Goal: Task Accomplishment & Management: Manage account settings

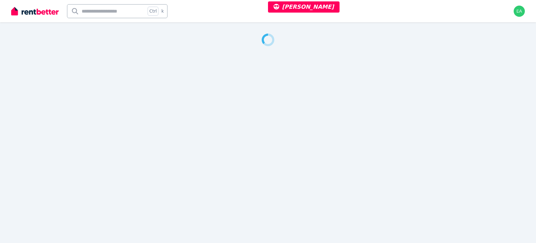
select select "***"
select select "**********"
select select "*********"
select select "**********"
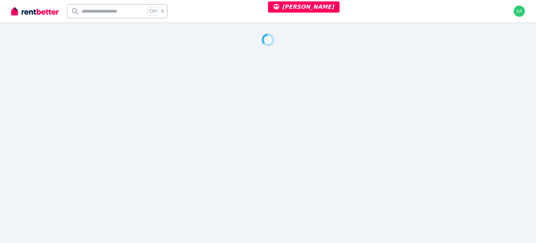
select select "**********"
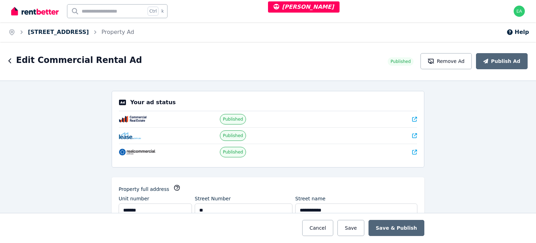
click at [78, 32] on link "Suite 10 3/85 Macquarie St, Hobart" at bounding box center [58, 32] width 61 height 7
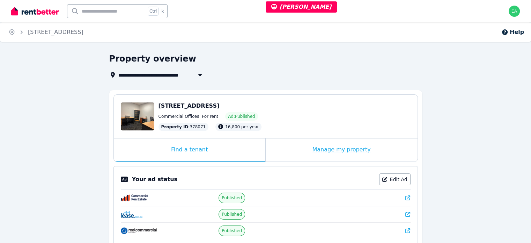
click at [298, 155] on div "Manage my property" at bounding box center [342, 149] width 152 height 23
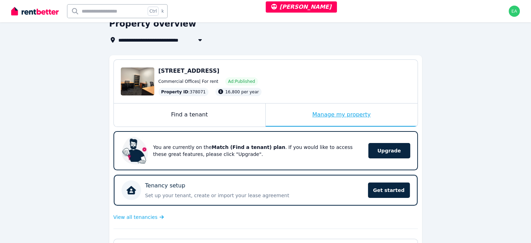
scroll to position [140, 0]
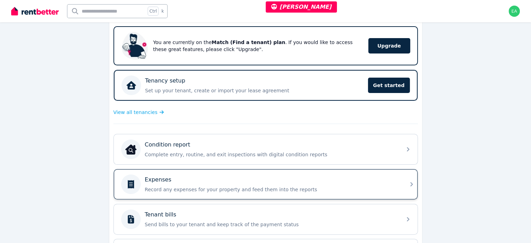
click at [353, 187] on p "Record any expenses for your property and feed them into the reports" at bounding box center [271, 189] width 253 height 7
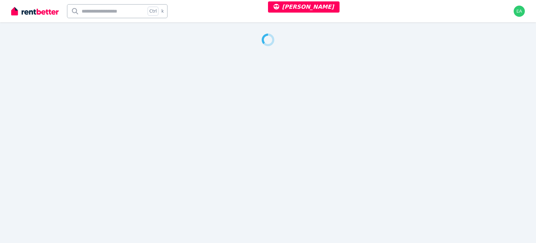
select select "***"
select select "**********"
select select "*********"
select select "**********"
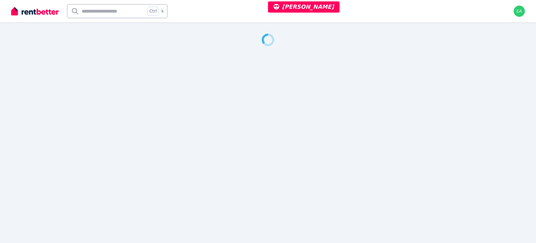
select select "**********"
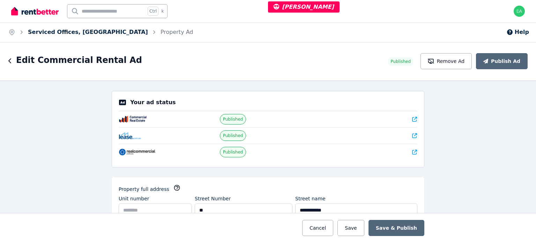
click at [56, 31] on link "Serviced Offices, Port Macquarie" at bounding box center [88, 32] width 120 height 7
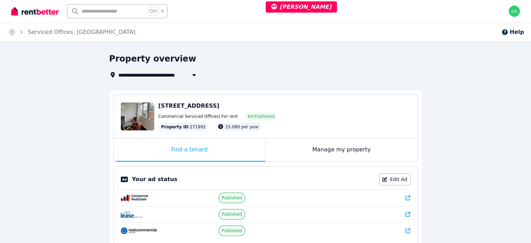
click at [293, 147] on div "Manage my property" at bounding box center [342, 149] width 152 height 23
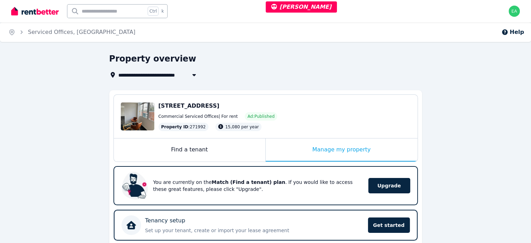
scroll to position [140, 0]
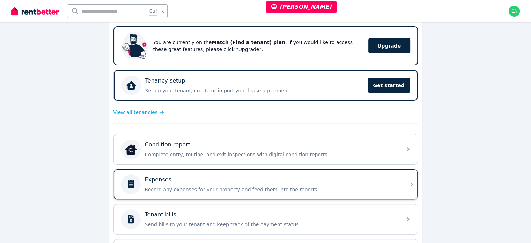
click at [343, 182] on div "Expenses Record any expenses for your property and feed them into the reports" at bounding box center [271, 183] width 253 height 17
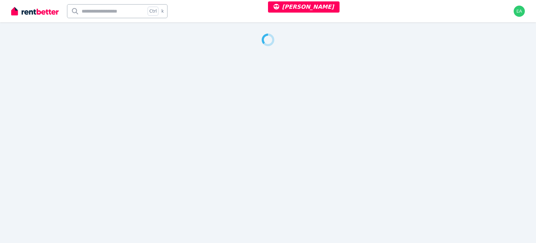
select select "***"
select select "**********"
select select "*********"
select select "**********"
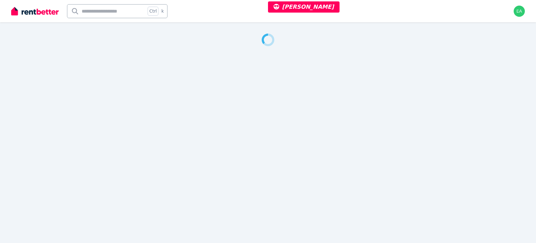
select select "**********"
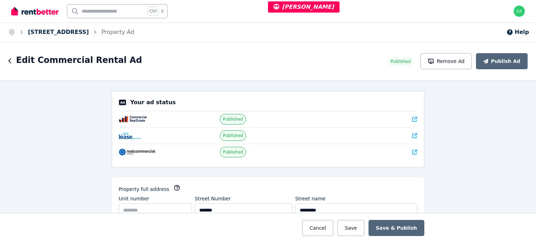
click at [74, 32] on link "406-408 Sydney Rd, Coburg" at bounding box center [58, 32] width 61 height 7
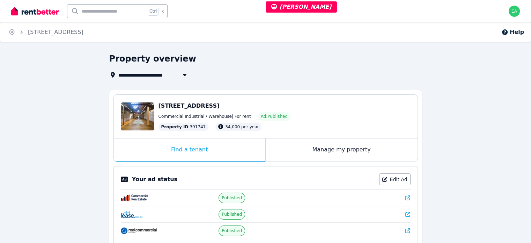
click at [284, 151] on div "Manage my property" at bounding box center [342, 149] width 152 height 23
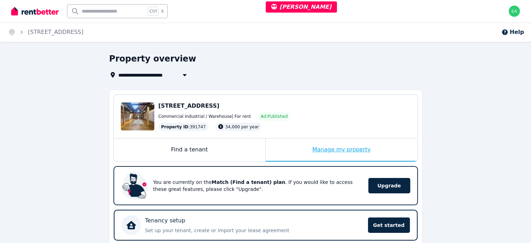
scroll to position [140, 0]
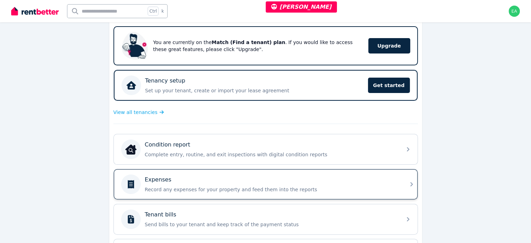
click at [343, 186] on p "Record any expenses for your property and feed them into the reports" at bounding box center [271, 189] width 253 height 7
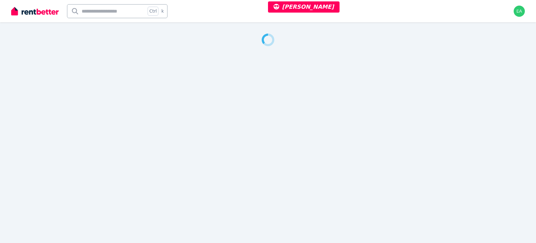
select select "***"
select select "**********"
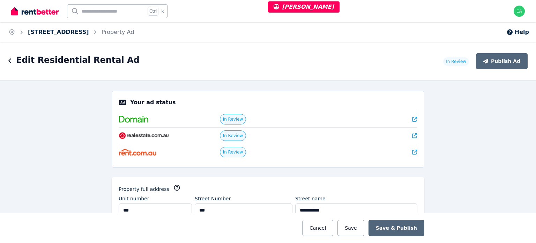
click at [51, 30] on link "202/118 Brighton Rd, Elwood" at bounding box center [58, 32] width 61 height 7
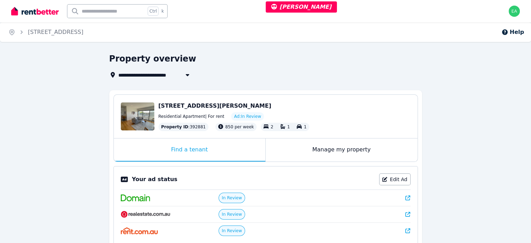
click at [297, 149] on div "Manage my property" at bounding box center [342, 149] width 152 height 23
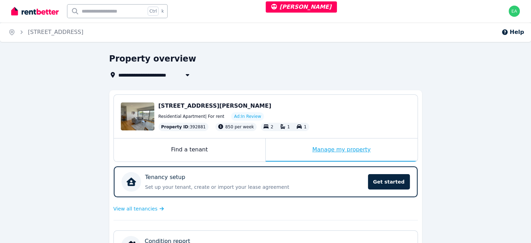
scroll to position [175, 0]
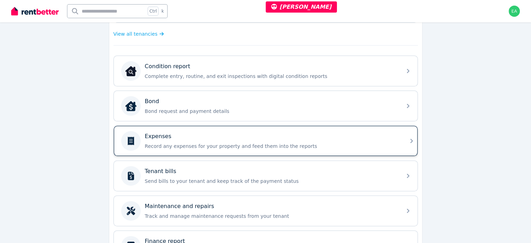
click at [363, 136] on div "Expenses" at bounding box center [271, 136] width 253 height 8
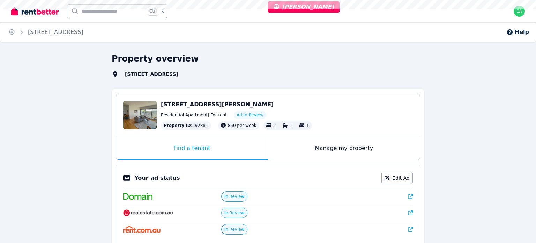
select select "***"
select select "**********"
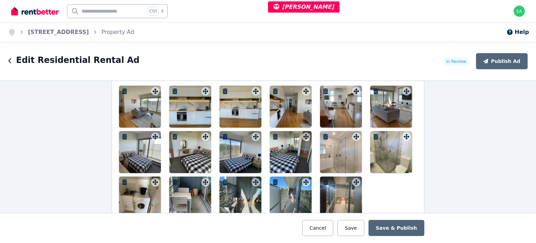
scroll to position [873, 0]
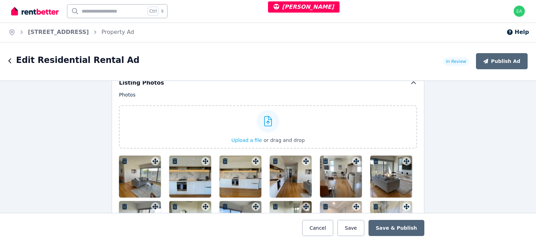
click at [137, 175] on div at bounding box center [140, 176] width 42 height 42
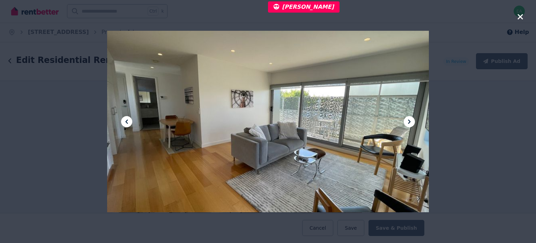
click at [412, 119] on icon at bounding box center [409, 121] width 8 height 8
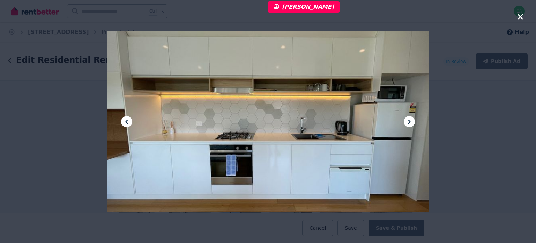
click at [412, 119] on icon at bounding box center [409, 121] width 8 height 8
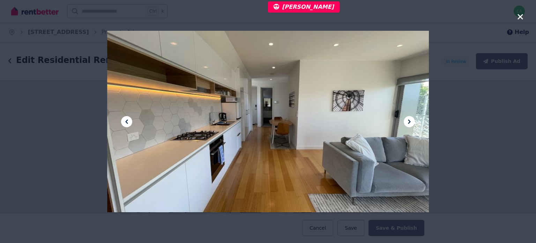
click at [412, 119] on icon at bounding box center [409, 121] width 8 height 8
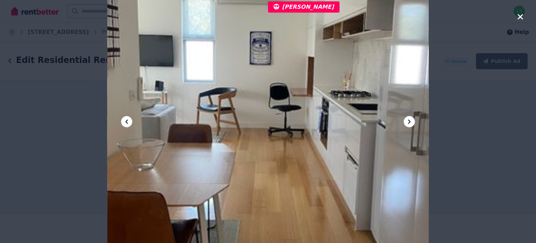
click at [412, 119] on icon at bounding box center [409, 121] width 8 height 8
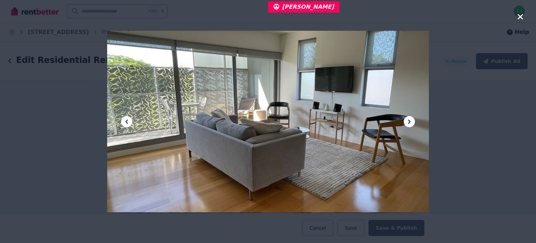
click at [412, 119] on icon at bounding box center [409, 121] width 8 height 8
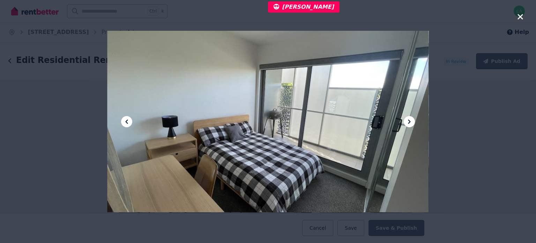
click at [412, 119] on icon at bounding box center [409, 121] width 8 height 8
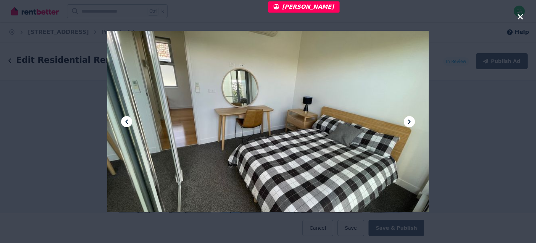
click at [412, 119] on icon at bounding box center [409, 121] width 8 height 8
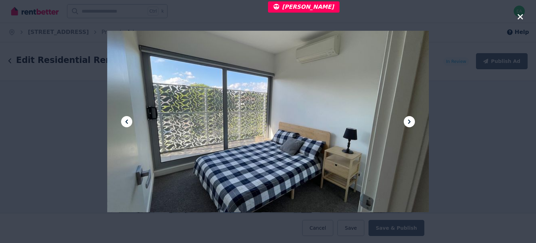
click at [412, 119] on icon at bounding box center [409, 121] width 8 height 8
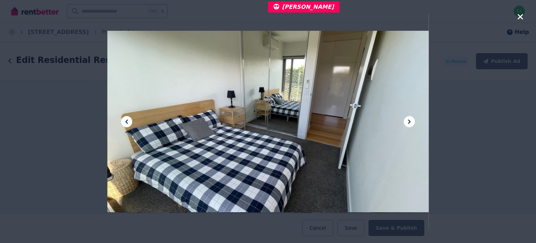
click at [412, 119] on icon at bounding box center [409, 121] width 8 height 8
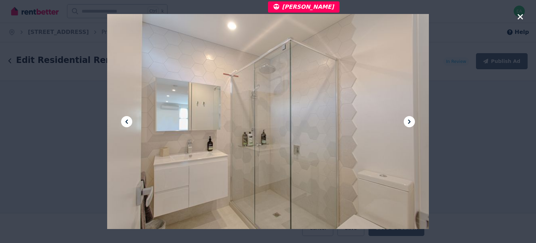
click at [412, 119] on icon at bounding box center [409, 121] width 8 height 8
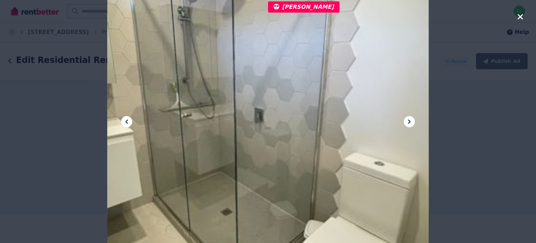
click at [412, 119] on icon at bounding box center [409, 121] width 8 height 8
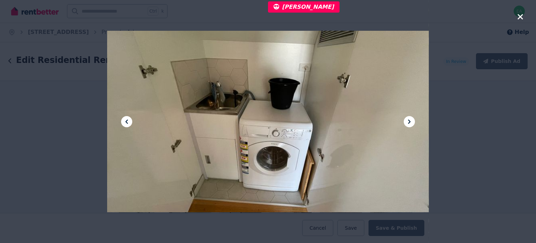
click at [412, 119] on icon at bounding box center [409, 121] width 8 height 8
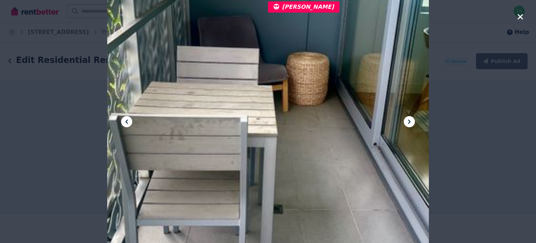
click at [412, 119] on icon at bounding box center [409, 121] width 8 height 8
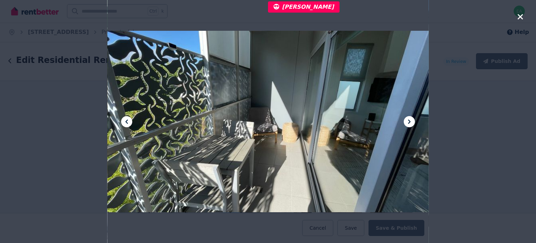
click at [412, 119] on icon at bounding box center [409, 121] width 8 height 8
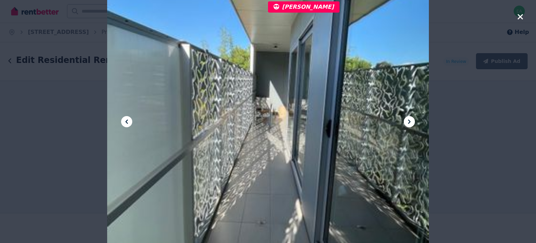
click at [412, 119] on icon at bounding box center [409, 121] width 8 height 8
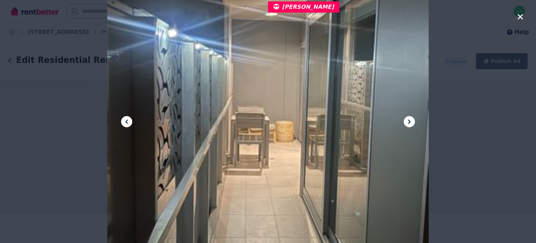
click at [412, 119] on icon at bounding box center [409, 121] width 8 height 8
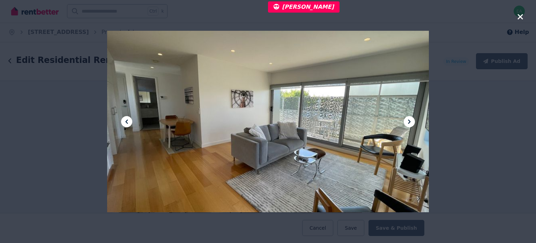
click at [412, 119] on icon at bounding box center [409, 121] width 8 height 8
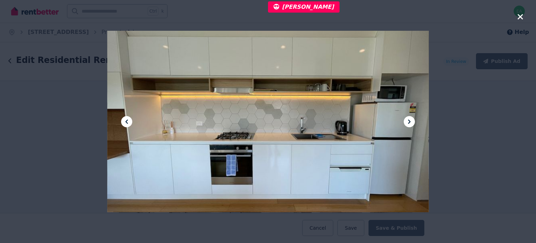
click at [409, 117] on icon at bounding box center [409, 121] width 8 height 8
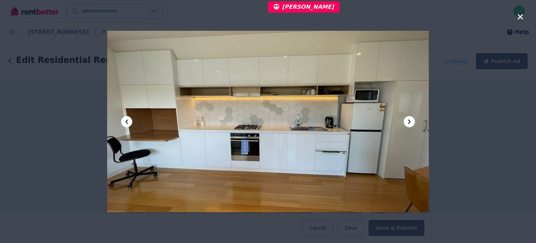
click at [409, 117] on icon at bounding box center [409, 121] width 8 height 8
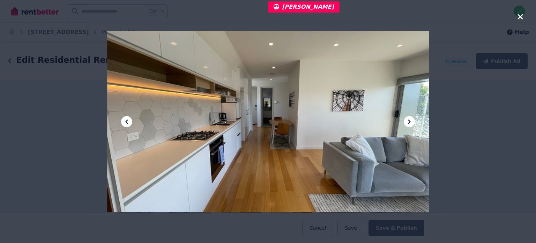
click at [409, 117] on icon at bounding box center [409, 121] width 8 height 8
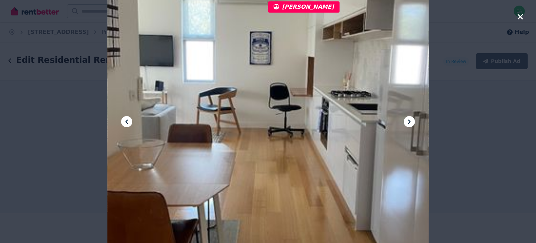
click at [409, 117] on icon at bounding box center [409, 121] width 8 height 8
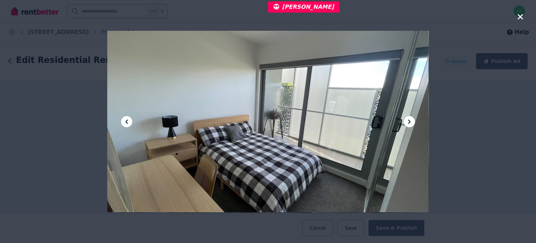
click at [409, 117] on icon at bounding box center [409, 121] width 8 height 8
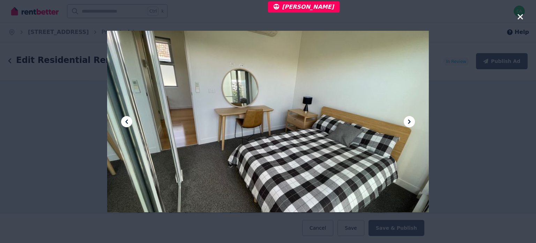
click at [409, 117] on icon at bounding box center [409, 121] width 8 height 8
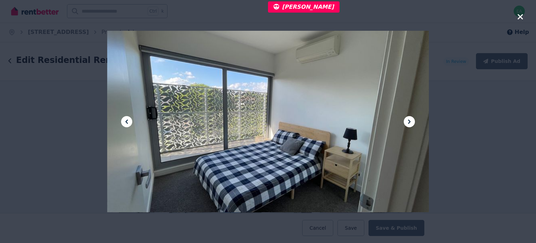
click at [409, 117] on icon at bounding box center [409, 121] width 8 height 8
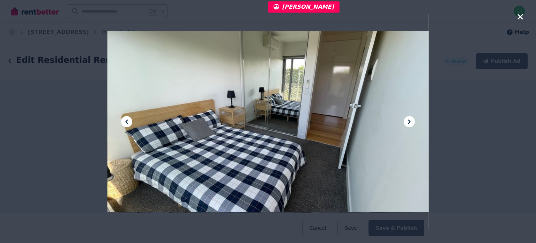
click at [409, 117] on icon at bounding box center [409, 121] width 8 height 8
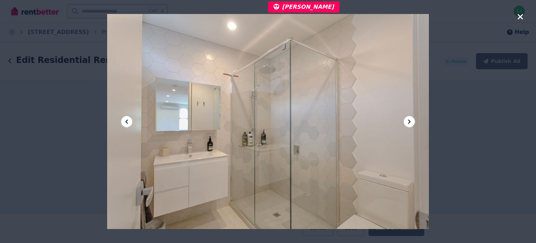
click at [518, 18] on icon "button" at bounding box center [521, 17] width 6 height 8
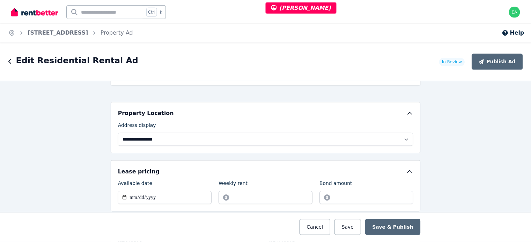
scroll to position [0, 0]
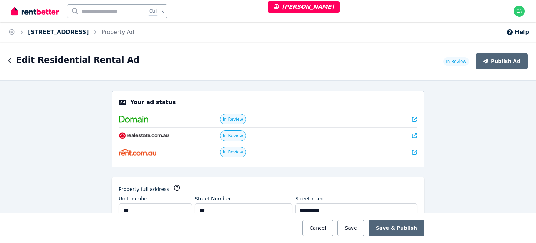
click at [78, 35] on link "202/118 Brighton Rd, Elwood" at bounding box center [58, 32] width 61 height 7
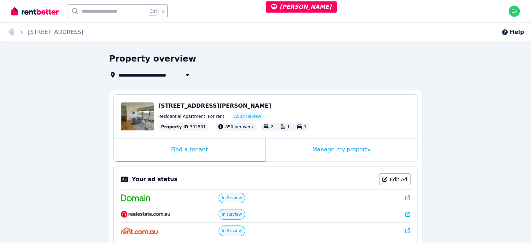
click at [290, 151] on div "Manage my property" at bounding box center [342, 149] width 152 height 23
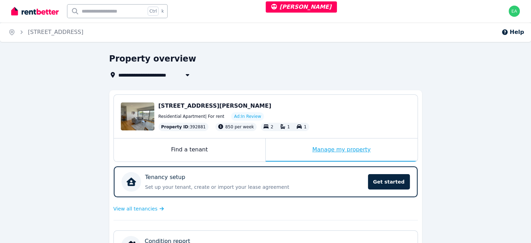
scroll to position [210, 0]
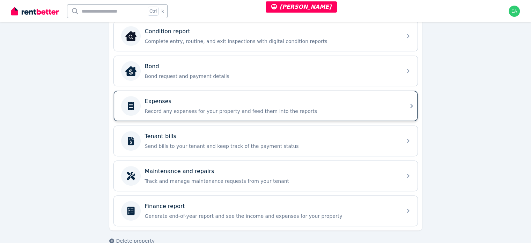
click at [358, 109] on p "Record any expenses for your property and feed them into the reports" at bounding box center [271, 111] width 253 height 7
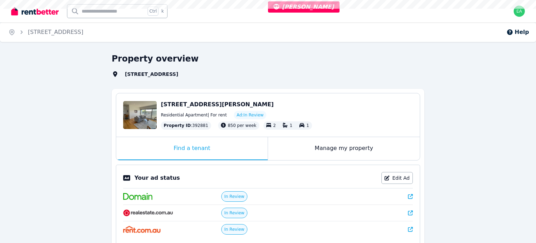
select select "***"
select select "**********"
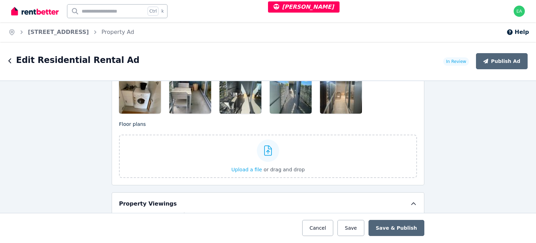
scroll to position [943, 0]
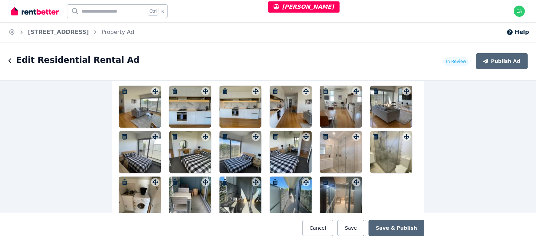
click at [146, 110] on div at bounding box center [140, 107] width 42 height 42
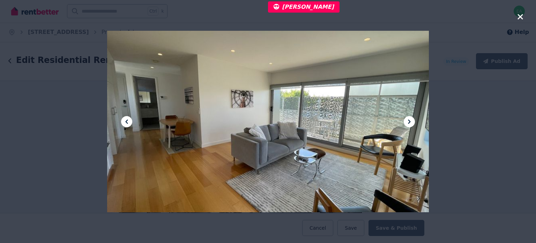
click at [412, 121] on icon at bounding box center [409, 121] width 8 height 8
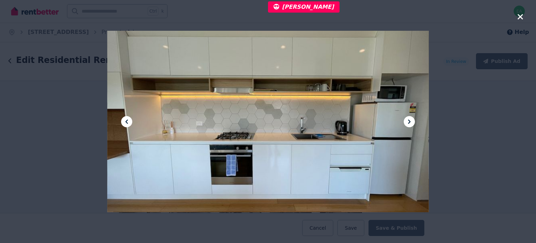
click at [412, 121] on icon at bounding box center [409, 121] width 8 height 8
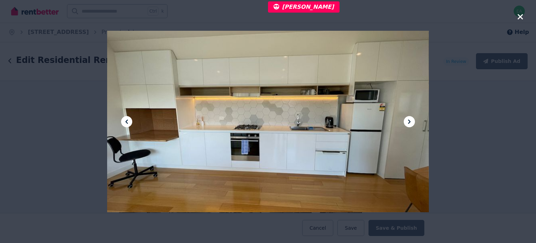
click at [412, 121] on icon at bounding box center [409, 121] width 8 height 8
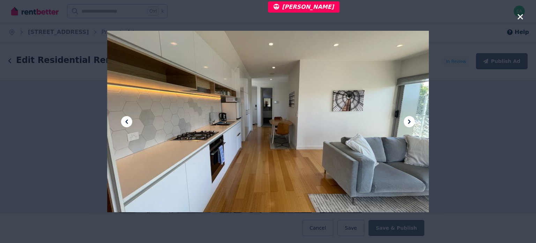
click at [412, 121] on icon at bounding box center [409, 121] width 8 height 8
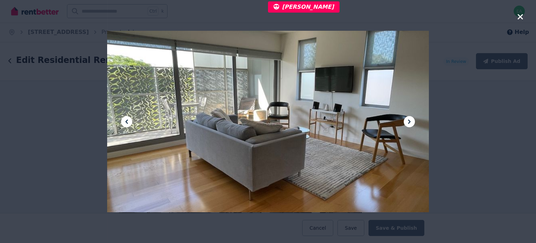
click at [412, 121] on icon at bounding box center [409, 121] width 8 height 8
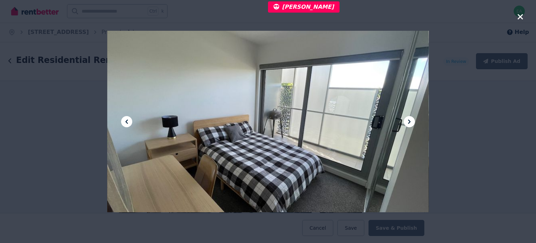
click at [412, 121] on icon at bounding box center [409, 121] width 8 height 8
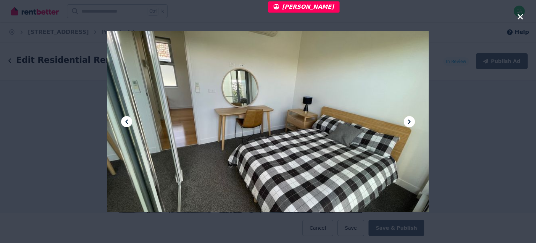
click at [412, 121] on icon at bounding box center [409, 121] width 8 height 8
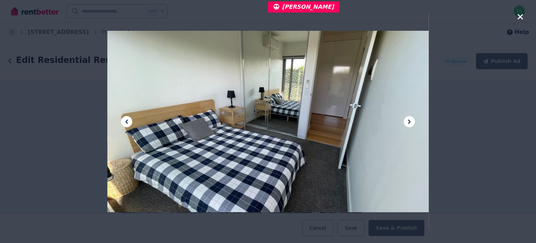
click at [412, 121] on icon at bounding box center [409, 121] width 8 height 8
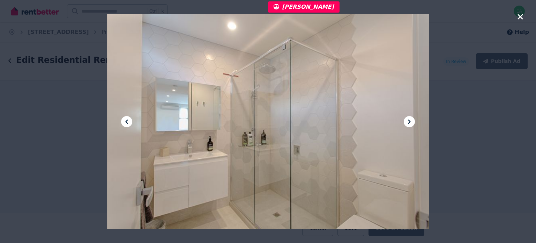
click at [412, 121] on icon at bounding box center [409, 121] width 8 height 8
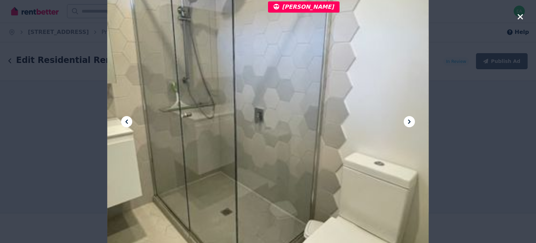
click at [412, 121] on icon at bounding box center [409, 121] width 8 height 8
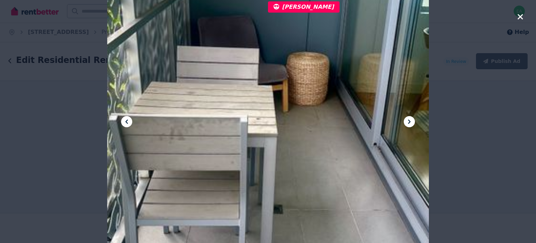
click at [412, 121] on icon at bounding box center [409, 121] width 8 height 8
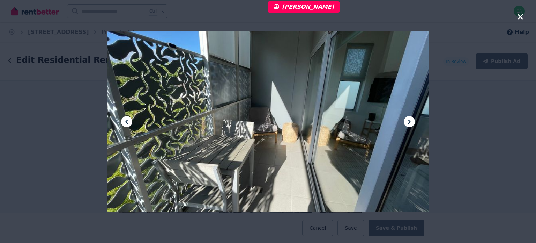
click at [412, 121] on icon at bounding box center [409, 121] width 8 height 8
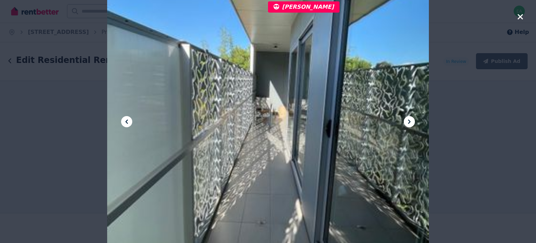
click at [521, 14] on icon "button" at bounding box center [521, 17] width 6 height 8
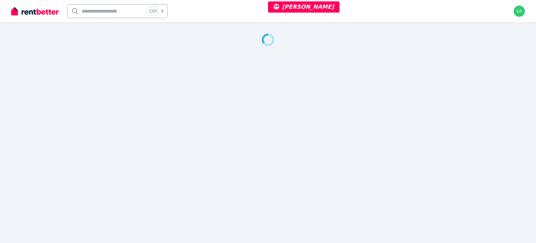
select select "***"
select select "**********"
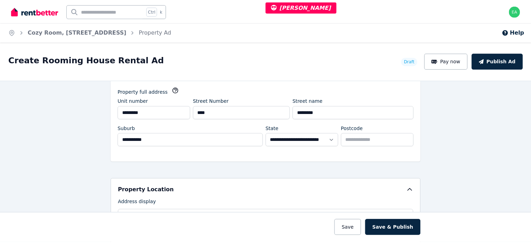
scroll to position [35, 0]
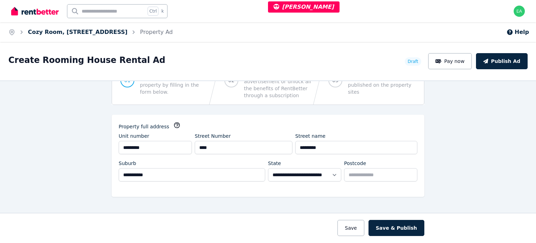
click at [64, 32] on link "Cozy Room, [STREET_ADDRESS]" at bounding box center [78, 32] width 100 height 7
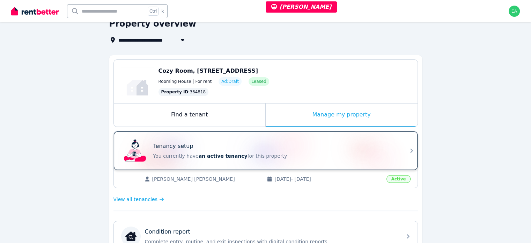
scroll to position [70, 0]
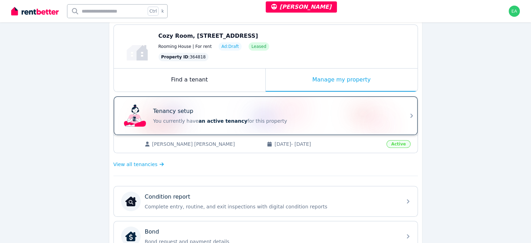
click at [328, 118] on p "You currently have an active tenancy for this property" at bounding box center [275, 120] width 244 height 7
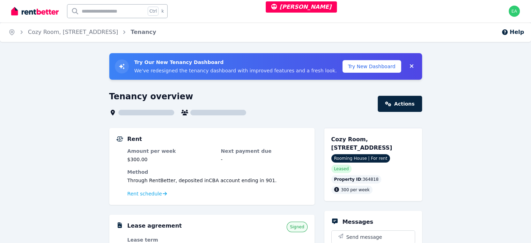
scroll to position [35, 0]
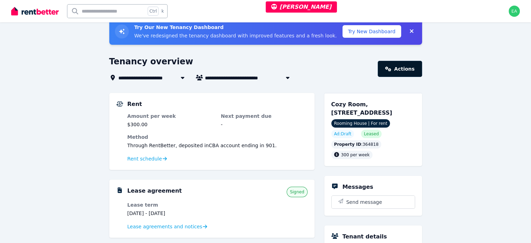
click at [412, 71] on link "Actions" at bounding box center [400, 69] width 44 height 16
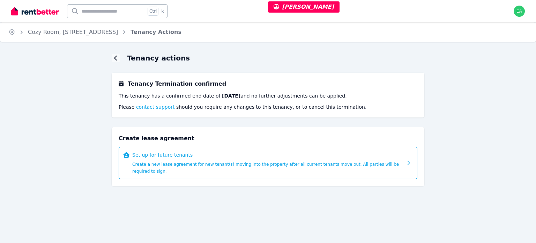
click at [409, 161] on icon at bounding box center [409, 163] width 2 height 4
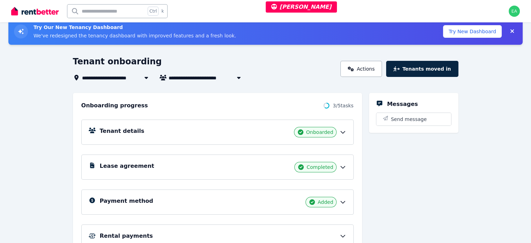
scroll to position [70, 0]
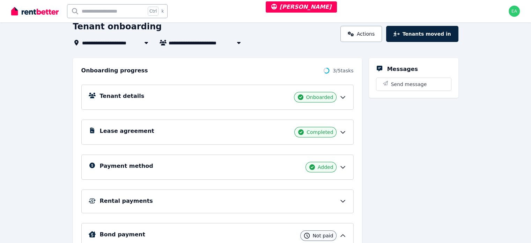
click at [346, 166] on icon at bounding box center [342, 166] width 7 height 7
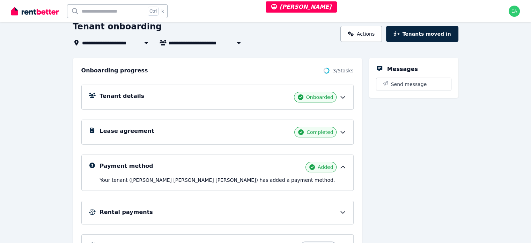
click at [346, 166] on icon at bounding box center [342, 166] width 7 height 7
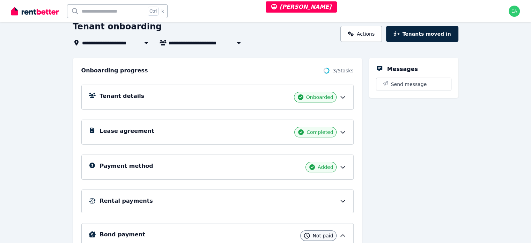
scroll to position [105, 0]
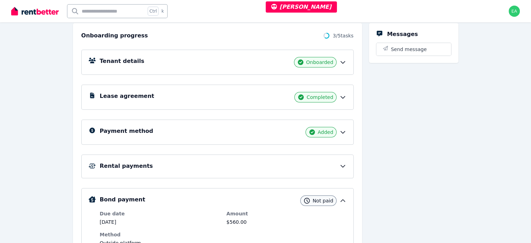
click at [346, 165] on icon at bounding box center [342, 165] width 7 height 7
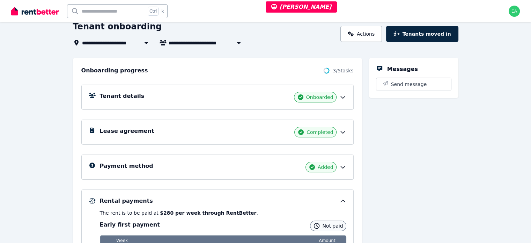
scroll to position [0, 0]
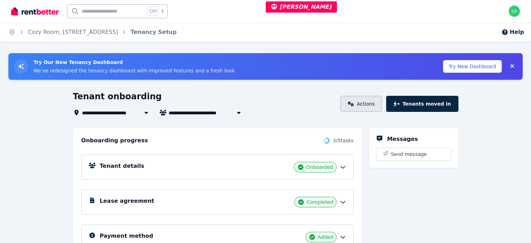
click at [382, 102] on link "Actions" at bounding box center [362, 104] width 42 height 16
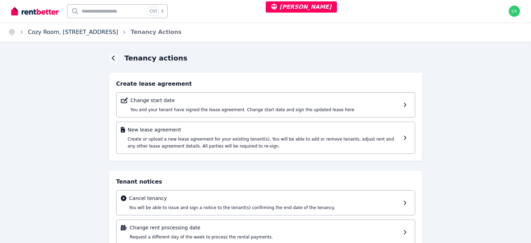
click at [72, 32] on link "Cozy Room, 6/58 Sloane St" at bounding box center [73, 32] width 90 height 7
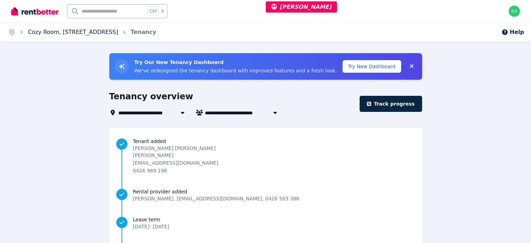
click at [59, 34] on link "Cozy Room, 6/58 Sloane St" at bounding box center [73, 32] width 90 height 7
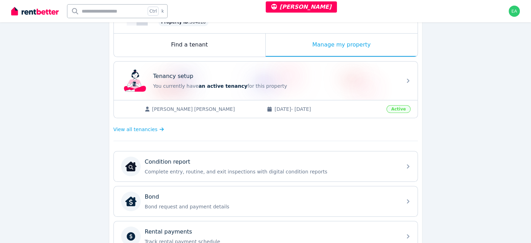
scroll to position [175, 0]
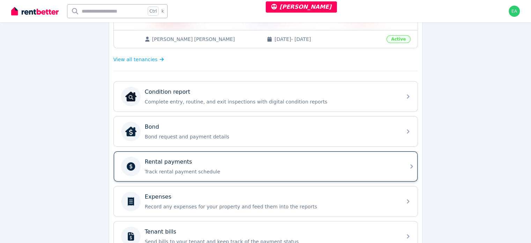
click at [377, 165] on div "Rental payments Track rental payment schedule" at bounding box center [271, 166] width 253 height 17
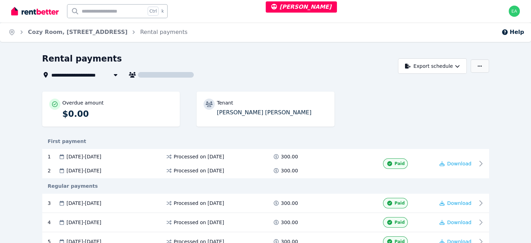
click at [489, 68] on button "button" at bounding box center [480, 65] width 18 height 13
click at [491, 100] on button "Update bank account" at bounding box center [451, 95] width 78 height 13
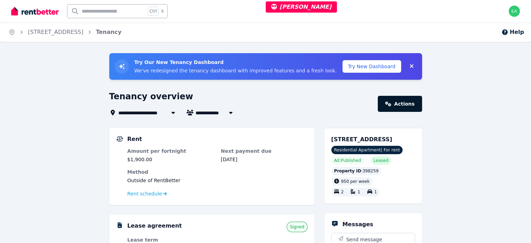
click at [404, 107] on link "Actions" at bounding box center [400, 104] width 44 height 16
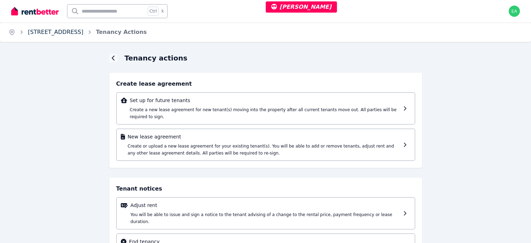
click at [59, 33] on link "[STREET_ADDRESS]" at bounding box center [56, 32] width 56 height 7
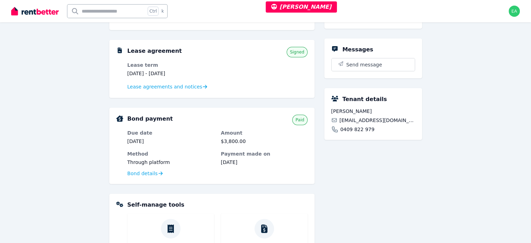
scroll to position [105, 0]
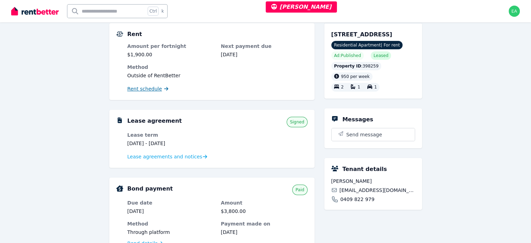
click at [148, 90] on span "Rent schedule" at bounding box center [144, 88] width 35 height 7
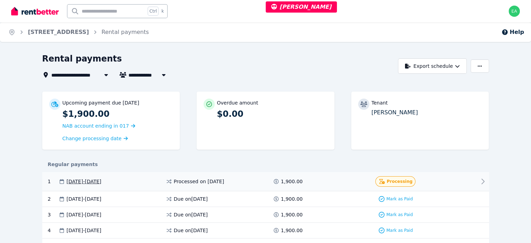
click at [487, 180] on icon at bounding box center [483, 181] width 8 height 8
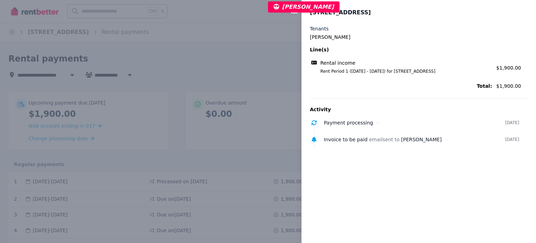
click at [249, 25] on div "Close panel 4/[STREET_ADDRESS] Tenants [PERSON_NAME] Line(s) Rental income Rent…" at bounding box center [268, 121] width 536 height 243
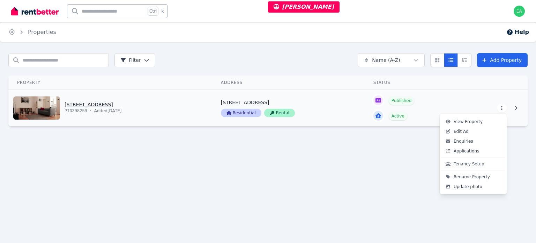
click at [500, 110] on html "[PERSON_NAME] Open main menu Ctrl k Open user menu Home Properties Help Search …" at bounding box center [268, 121] width 536 height 243
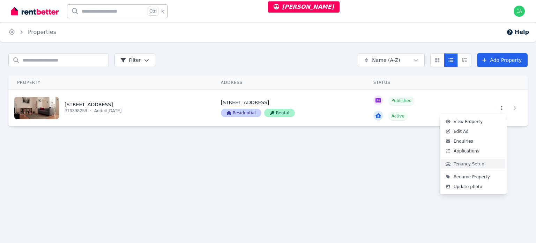
click at [477, 163] on span "Tenancy Setup" at bounding box center [469, 164] width 31 height 6
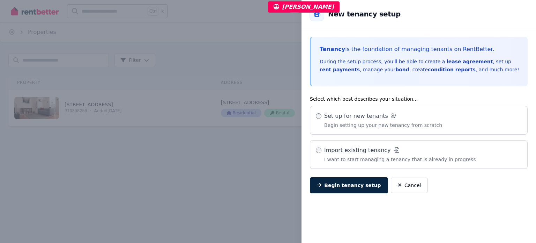
click at [250, 25] on div "Close panel Back to New tenancy setup Tenancy is the foundation of managing ten…" at bounding box center [268, 121] width 536 height 243
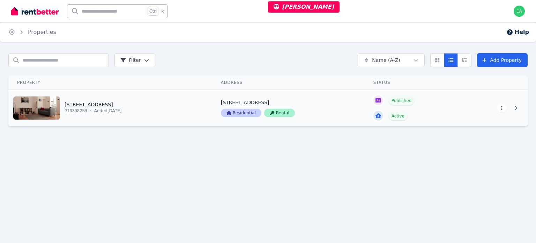
click at [504, 109] on html "Brycen Horne Open main menu Ctrl k Open user menu Home Properties Help Search p…" at bounding box center [268, 121] width 536 height 243
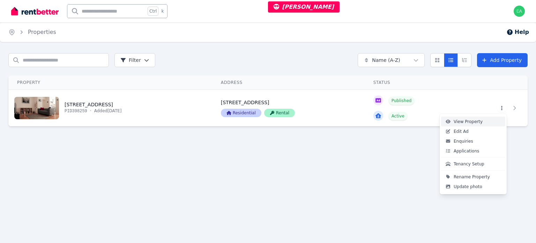
click at [481, 119] on link "View Property" at bounding box center [473, 122] width 64 height 10
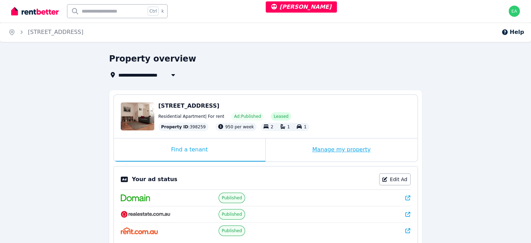
click at [290, 158] on div "Manage my property" at bounding box center [342, 149] width 152 height 23
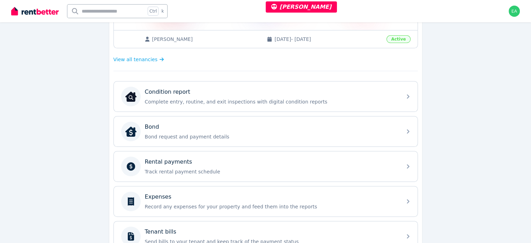
scroll to position [244, 0]
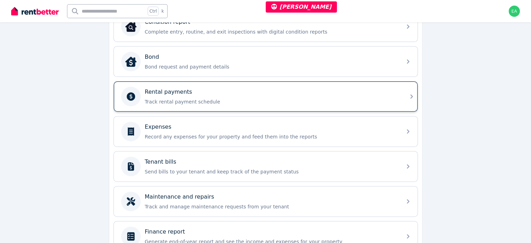
click at [331, 100] on p "Track rental payment schedule" at bounding box center [271, 101] width 253 height 7
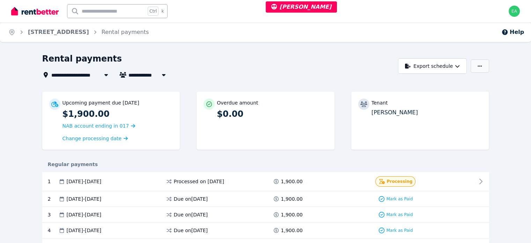
click at [489, 68] on button "button" at bounding box center [480, 65] width 18 height 13
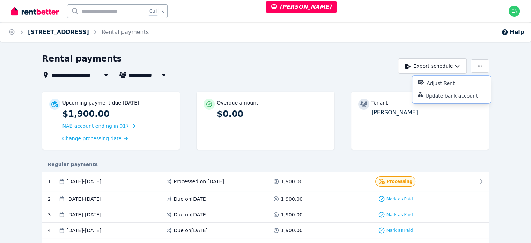
click at [64, 32] on link "4/27 Pine St, Randwick" at bounding box center [58, 32] width 61 height 7
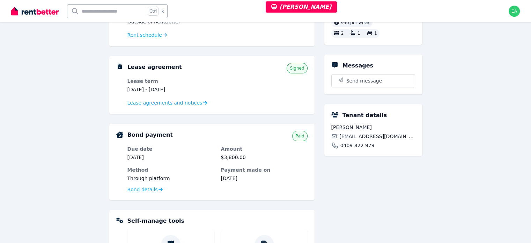
scroll to position [124, 0]
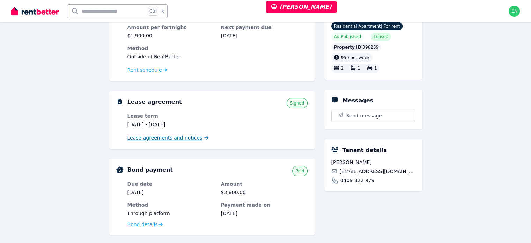
click at [169, 140] on span "Lease agreements and notices" at bounding box center [164, 137] width 75 height 7
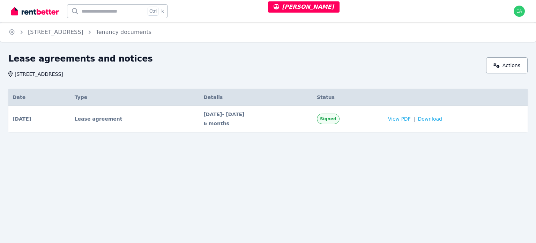
click at [411, 119] on span "View PDF" at bounding box center [399, 118] width 23 height 7
click at [411, 117] on span "View PDF" at bounding box center [399, 118] width 23 height 7
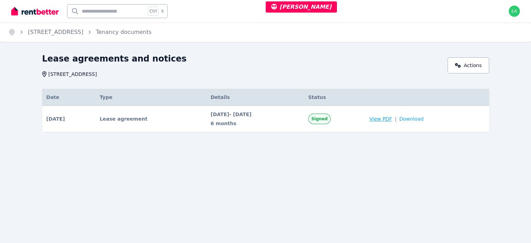
click at [412, 121] on body "Brycen Horne Open main menu Ctrl k Open user menu Home 4/27 Pine St, Randwick T…" at bounding box center [265, 121] width 531 height 243
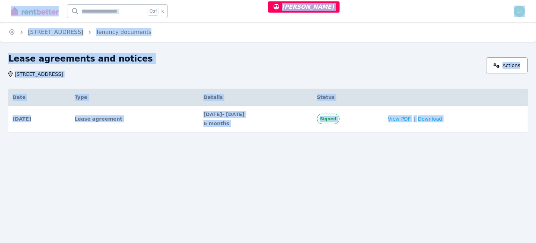
click at [306, 163] on div "Home 4/27 Pine St, Randwick Tenancy documents Lease agreements and notices 4/27…" at bounding box center [268, 121] width 536 height 243
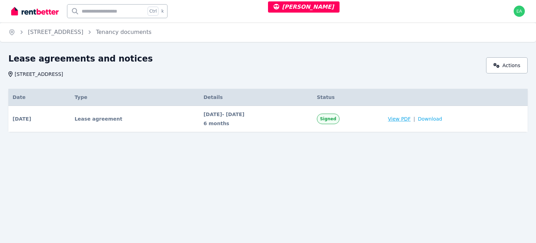
click at [411, 120] on span "View PDF" at bounding box center [399, 118] width 23 height 7
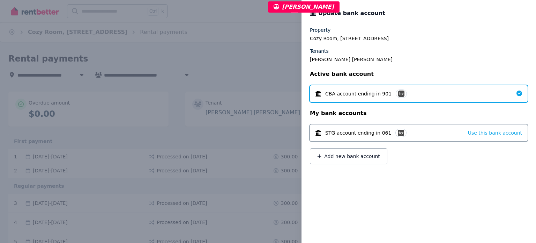
click at [232, 35] on div "Close panel Update bank account Property Cozy Room, 6/58 Sloane St, Summer Hill…" at bounding box center [268, 121] width 536 height 243
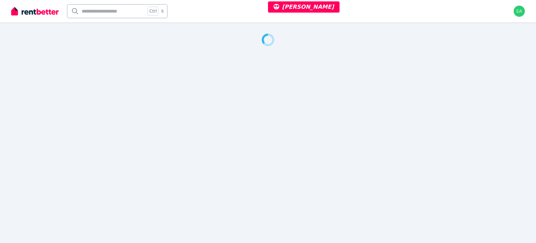
select select "**"
select select "**********"
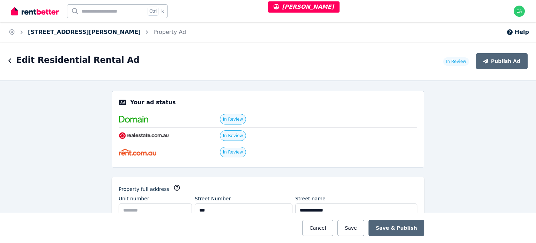
click at [72, 30] on link "[STREET_ADDRESS][PERSON_NAME]" at bounding box center [84, 32] width 113 height 7
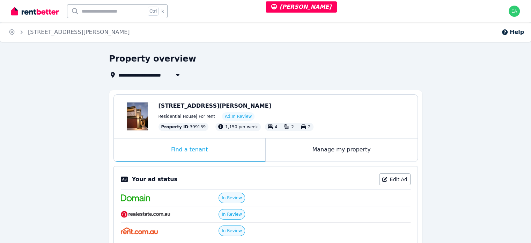
click at [288, 149] on div "Manage my property" at bounding box center [342, 149] width 152 height 23
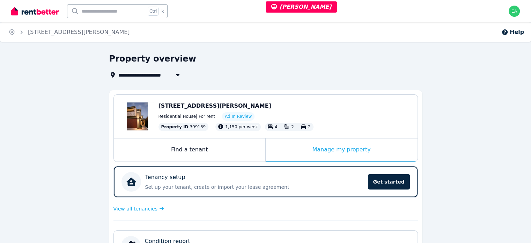
scroll to position [140, 0]
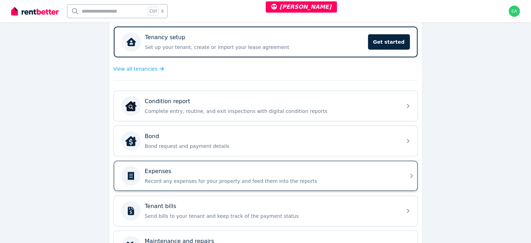
click at [353, 175] on div "Expenses Record any expenses for your property and feed them into the reports" at bounding box center [271, 175] width 253 height 17
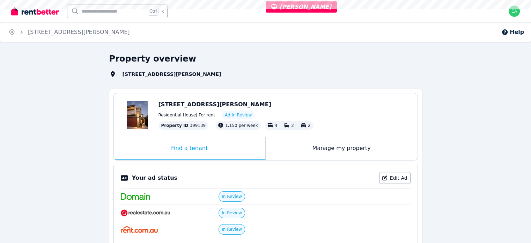
select select "**"
select select "**********"
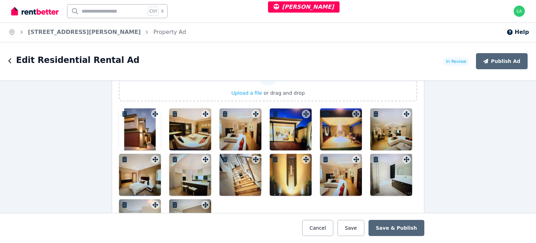
scroll to position [885, 0]
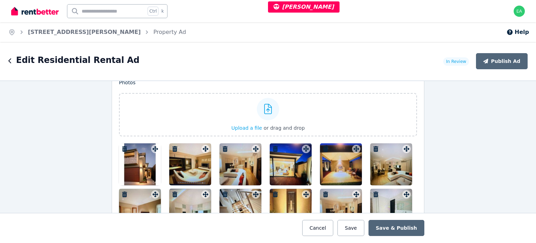
click at [127, 158] on div at bounding box center [140, 164] width 42 height 42
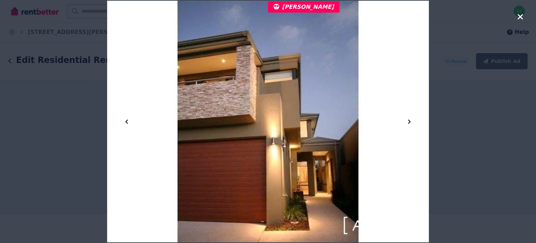
click at [410, 121] on icon at bounding box center [409, 121] width 2 height 4
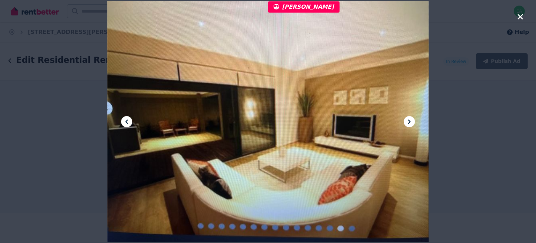
click at [410, 121] on icon at bounding box center [409, 121] width 2 height 4
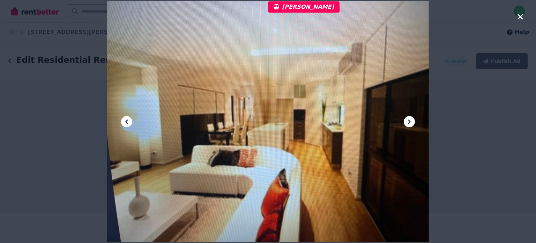
click at [410, 121] on icon at bounding box center [409, 121] width 2 height 4
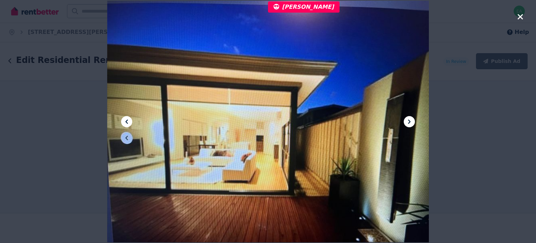
click at [410, 121] on icon at bounding box center [409, 121] width 2 height 4
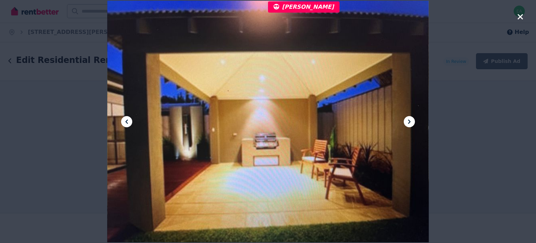
click at [410, 121] on icon at bounding box center [409, 121] width 2 height 4
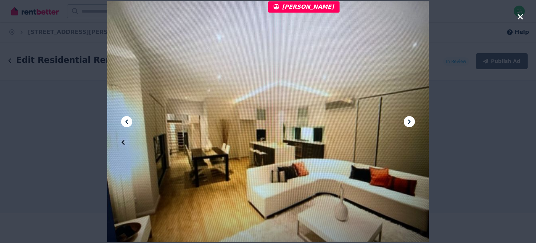
click at [410, 121] on icon at bounding box center [409, 121] width 2 height 4
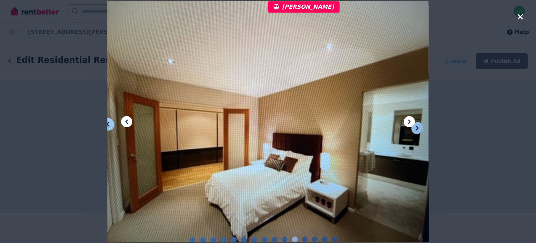
click at [410, 121] on icon at bounding box center [409, 121] width 2 height 4
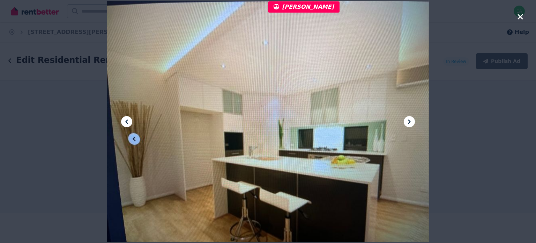
click at [410, 121] on icon at bounding box center [409, 121] width 2 height 4
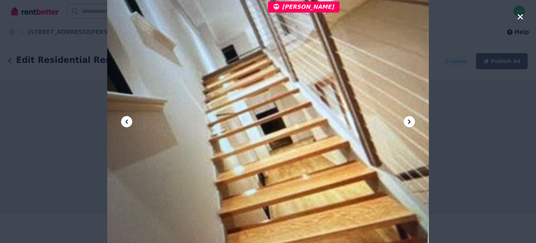
click at [410, 121] on icon at bounding box center [409, 121] width 2 height 4
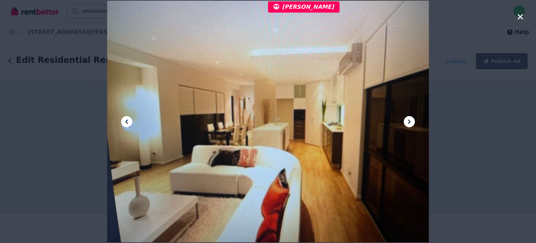
click at [410, 121] on icon at bounding box center [409, 121] width 2 height 4
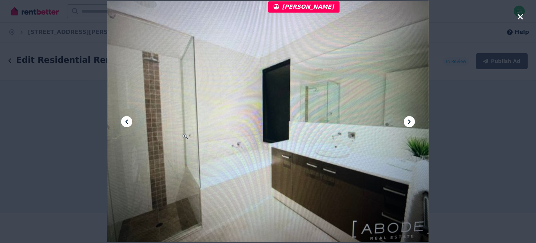
click at [410, 121] on icon at bounding box center [409, 121] width 2 height 4
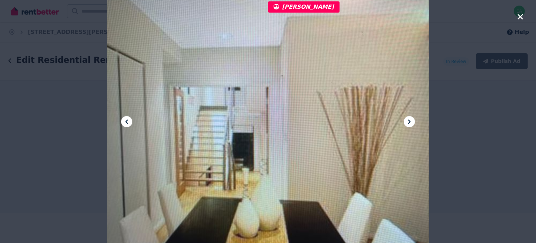
click at [410, 121] on icon at bounding box center [409, 121] width 2 height 4
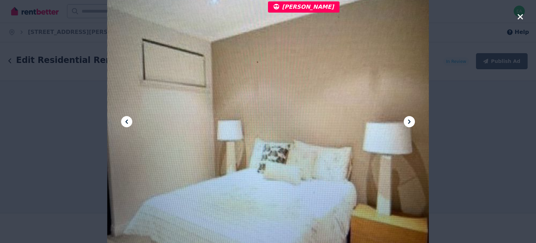
click at [410, 121] on icon at bounding box center [409, 121] width 2 height 4
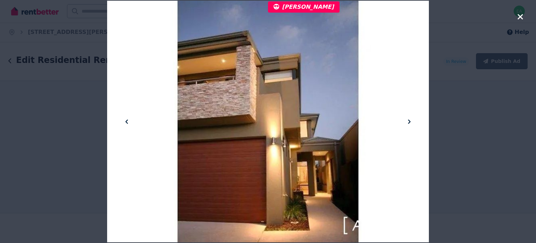
click at [410, 121] on icon at bounding box center [409, 121] width 2 height 4
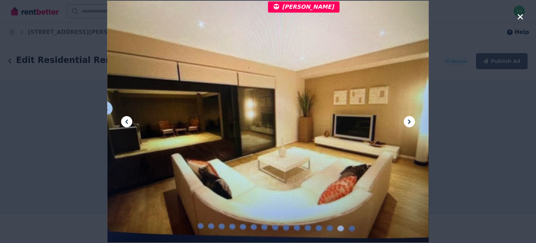
click at [410, 121] on icon at bounding box center [409, 121] width 2 height 4
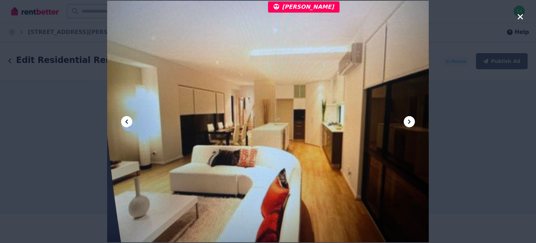
click at [523, 17] on icon "button" at bounding box center [521, 17] width 6 height 8
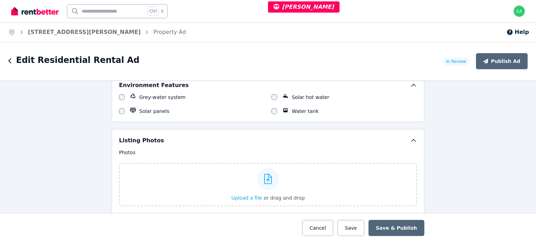
scroll to position [990, 0]
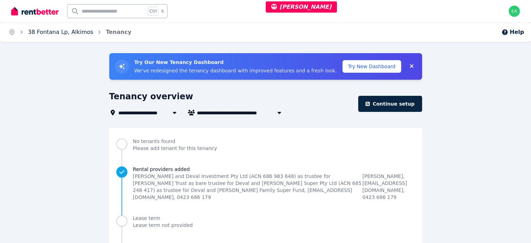
click at [46, 32] on link "38 Fontana Lp, Alkimos" at bounding box center [60, 32] width 65 height 7
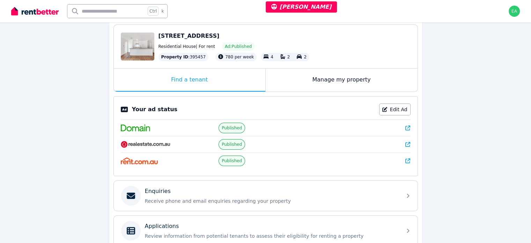
scroll to position [35, 0]
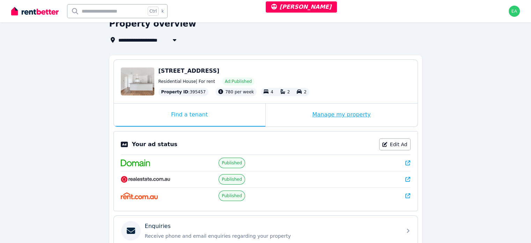
click at [282, 119] on div "Manage my property" at bounding box center [342, 114] width 152 height 23
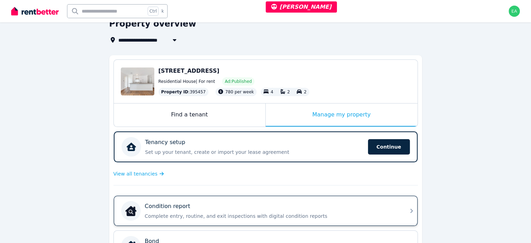
scroll to position [105, 0]
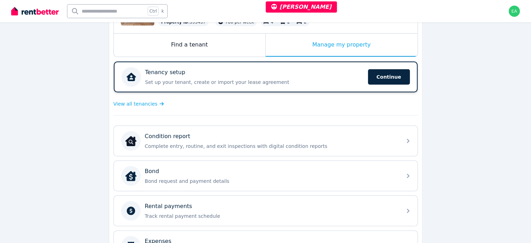
click at [302, 83] on p "Set up your tenant, create or import your lease agreement" at bounding box center [254, 82] width 219 height 7
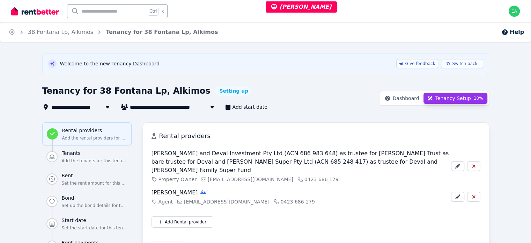
scroll to position [35, 0]
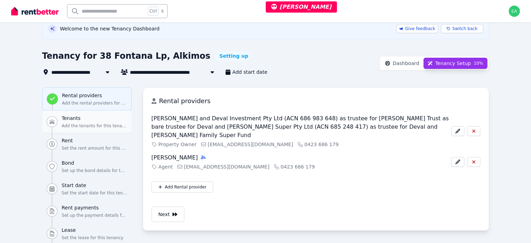
click at [62, 124] on p "Add the tenants for this tenancy" at bounding box center [95, 126] width 66 height 6
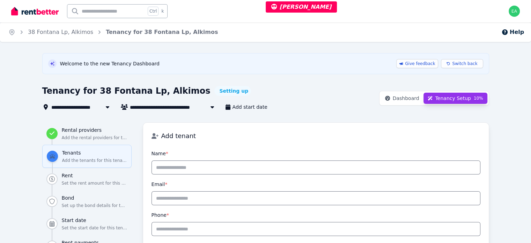
scroll to position [70, 0]
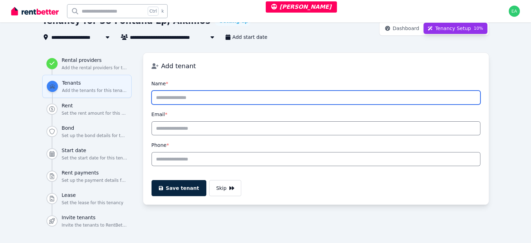
click at [203, 102] on input "Name *" at bounding box center [316, 97] width 329 height 14
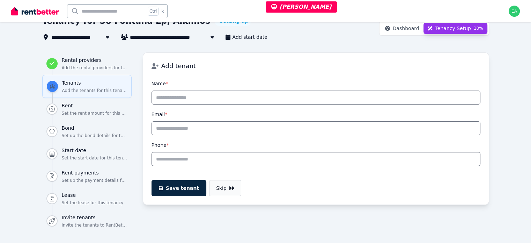
click at [209, 193] on button "Skip" at bounding box center [225, 188] width 32 height 16
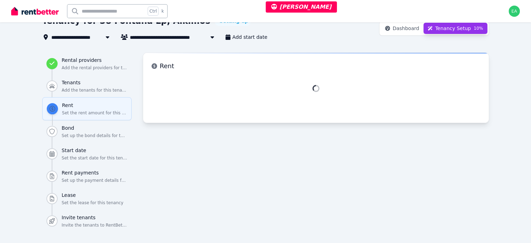
select select "**********"
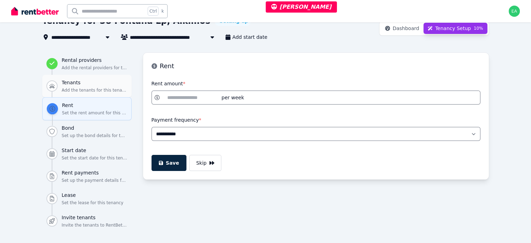
click at [71, 87] on p "Add the tenants for this tenancy" at bounding box center [95, 90] width 66 height 6
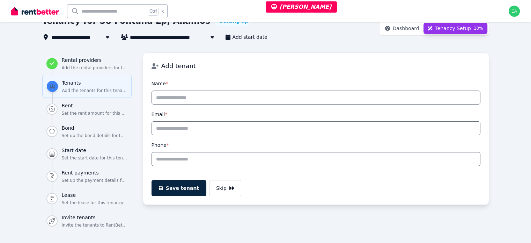
scroll to position [0, 0]
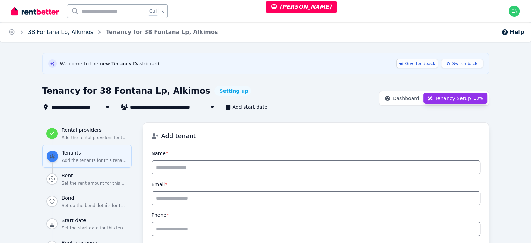
click at [74, 30] on link "38 Fontana Lp, Alkimos" at bounding box center [60, 32] width 65 height 7
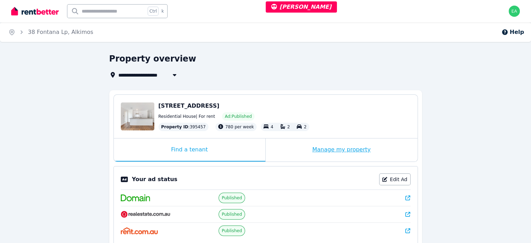
click at [273, 145] on div "Manage my property" at bounding box center [342, 149] width 152 height 23
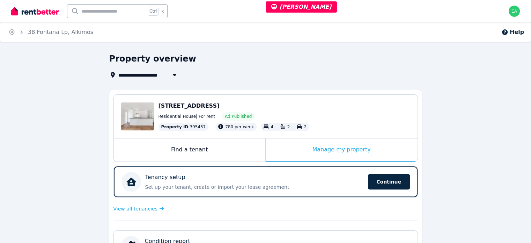
scroll to position [70, 0]
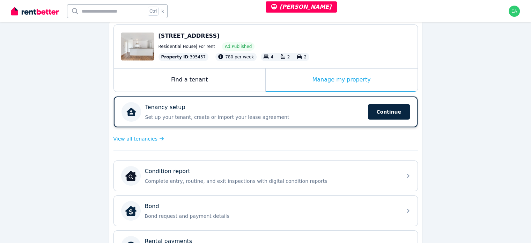
click at [327, 116] on p "Set up your tenant, create or import your lease agreement" at bounding box center [254, 117] width 219 height 7
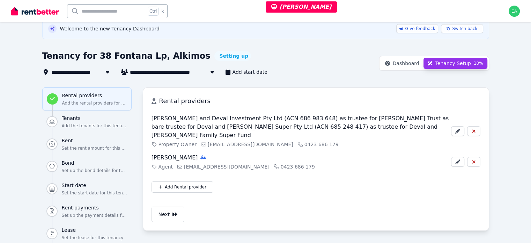
scroll to position [70, 0]
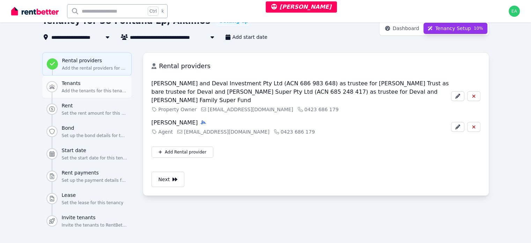
click at [62, 83] on h3 "Tenants" at bounding box center [95, 83] width 66 height 7
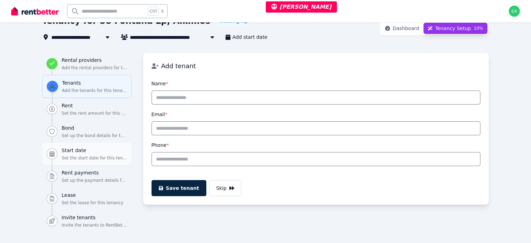
click at [70, 152] on h3 "Start date" at bounding box center [95, 150] width 66 height 7
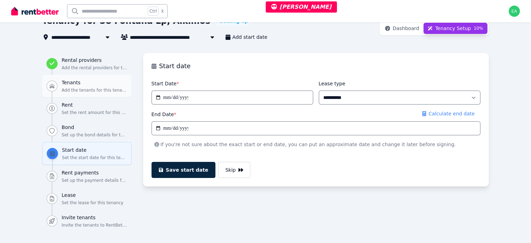
click at [62, 85] on h3 "Tenants" at bounding box center [95, 82] width 66 height 7
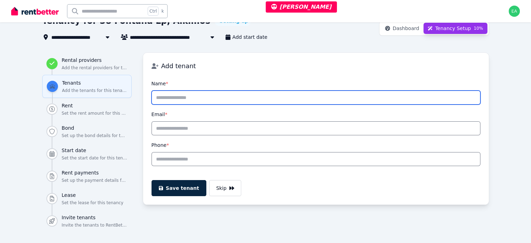
click at [264, 96] on input "Name *" at bounding box center [316, 97] width 329 height 14
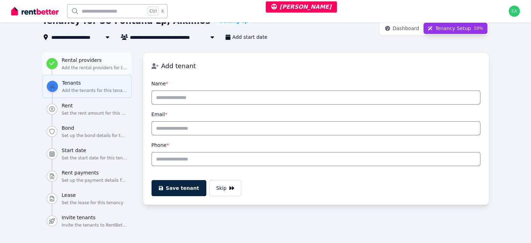
click at [62, 66] on p "Add the rental providers for this tenancy" at bounding box center [95, 68] width 66 height 6
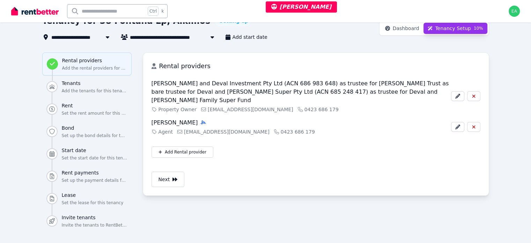
scroll to position [35, 0]
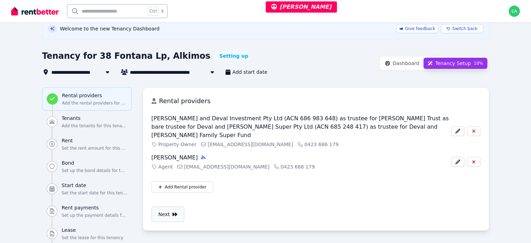
click at [152, 209] on button "Next" at bounding box center [168, 213] width 33 height 15
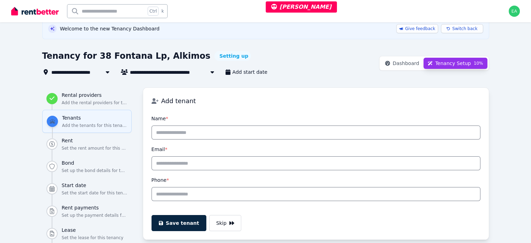
scroll to position [70, 0]
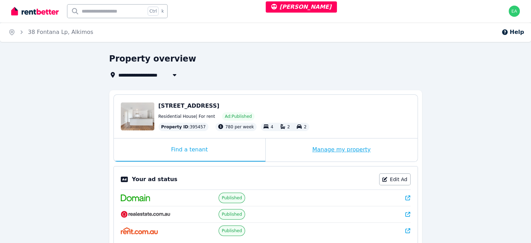
click at [283, 152] on div "Manage my property" at bounding box center [342, 149] width 152 height 23
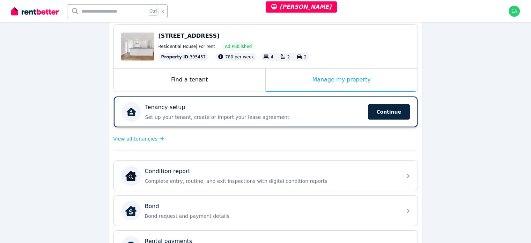
scroll to position [105, 0]
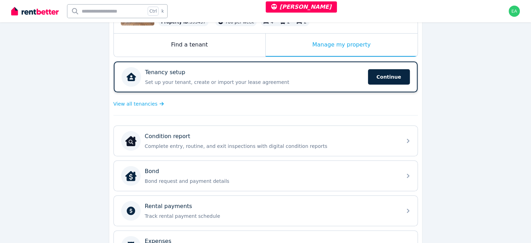
click at [327, 81] on p "Set up your tenant, create or import your lease agreement" at bounding box center [254, 82] width 219 height 7
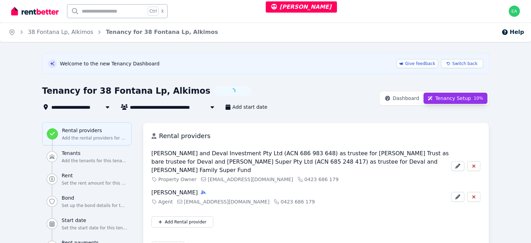
scroll to position [70, 0]
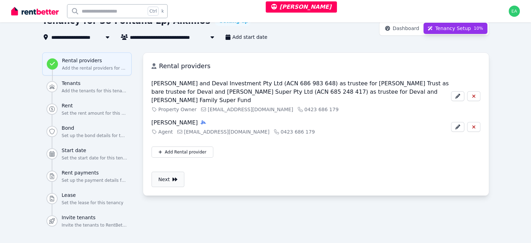
click at [152, 173] on button "Next" at bounding box center [168, 178] width 33 height 15
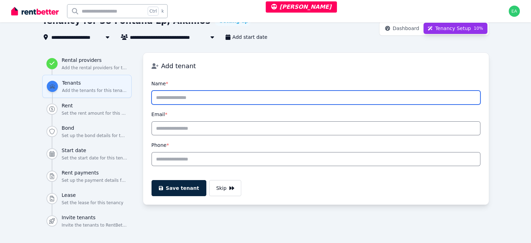
click at [219, 97] on input "Name *" at bounding box center [316, 97] width 329 height 14
type input "*"
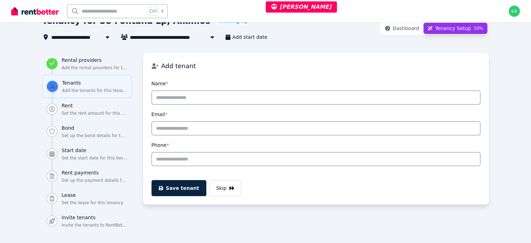
click at [251, 64] on h3 "Add tenant" at bounding box center [320, 66] width 319 height 10
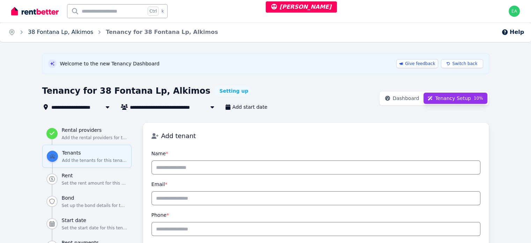
click at [68, 31] on link "38 Fontana Lp, Alkimos" at bounding box center [60, 32] width 65 height 7
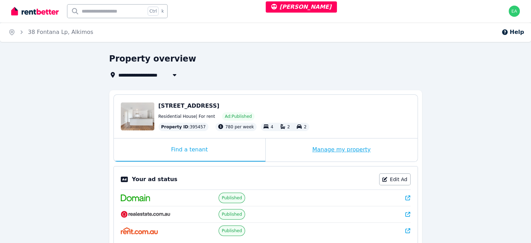
click at [285, 149] on div "Manage my property" at bounding box center [342, 149] width 152 height 23
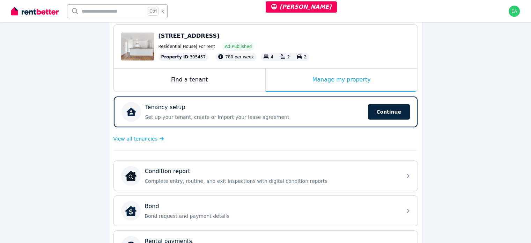
scroll to position [35, 0]
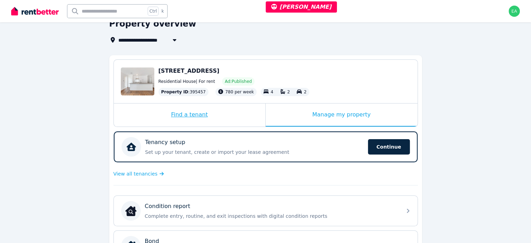
click at [221, 113] on div "Find a tenant" at bounding box center [190, 114] width 152 height 23
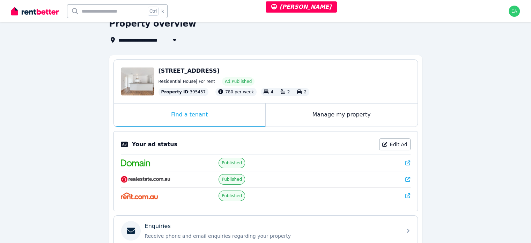
scroll to position [171, 0]
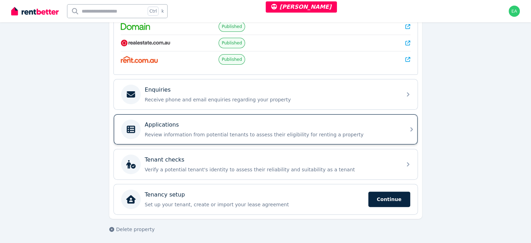
click at [352, 131] on p "Review information from potential tenants to assess their eligibility for renti…" at bounding box center [271, 134] width 253 height 7
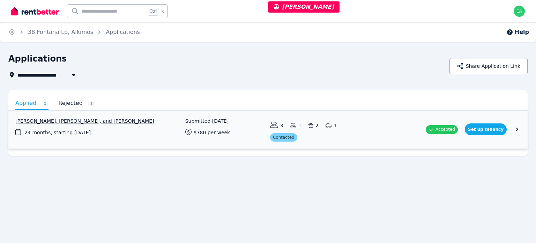
click at [112, 122] on link "View application: Zack Prebble, Anita Imeson, and Samuel Fleming" at bounding box center [268, 129] width 520 height 38
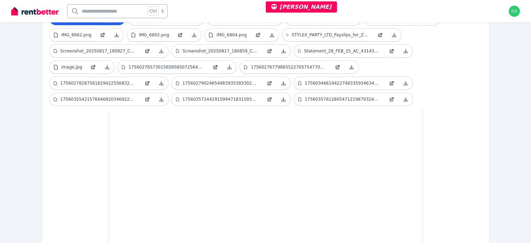
scroll to position [268, 0]
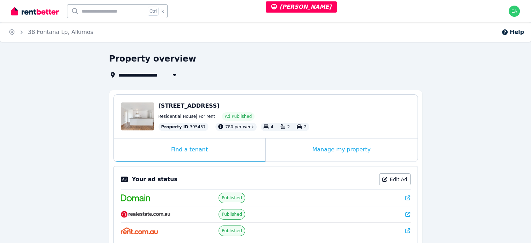
click at [276, 152] on div "Manage my property" at bounding box center [342, 149] width 152 height 23
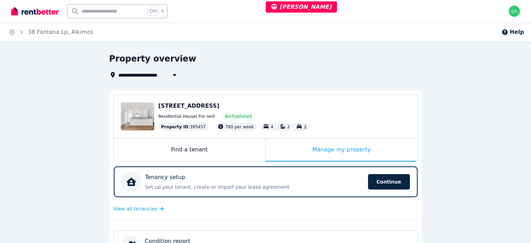
scroll to position [70, 0]
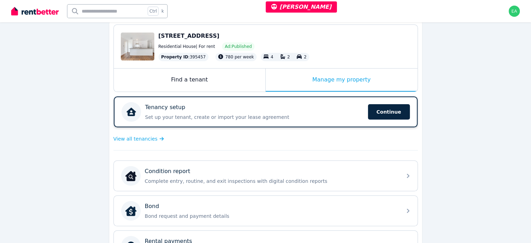
click at [324, 115] on p "Set up your tenant, create or import your lease agreement" at bounding box center [254, 117] width 219 height 7
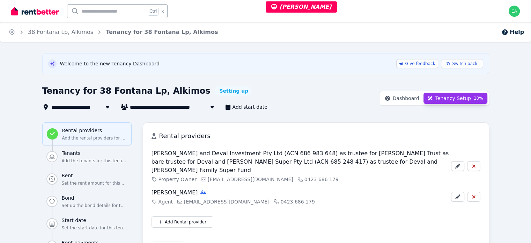
scroll to position [35, 0]
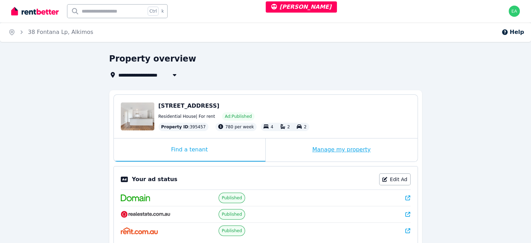
click at [296, 151] on div "Manage my property" at bounding box center [342, 149] width 152 height 23
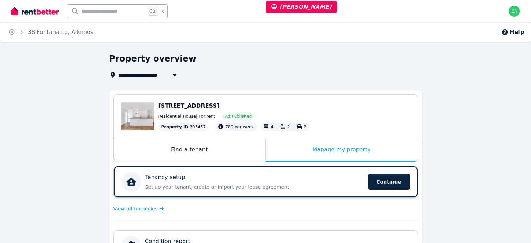
click at [287, 172] on div "Tenancy setup Set up your tenant, create or import your lease agreement Continue" at bounding box center [243, 182] width 242 height 20
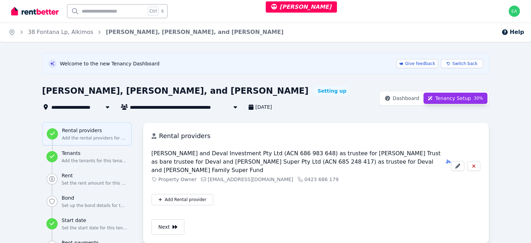
scroll to position [35, 0]
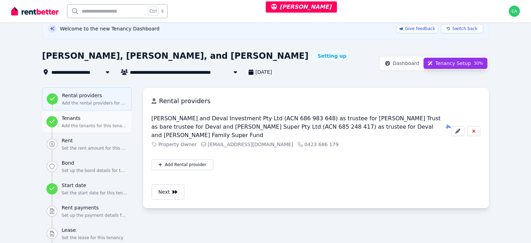
click at [65, 121] on div "Tenants Add the tenants for this tenancy" at bounding box center [95, 122] width 66 height 14
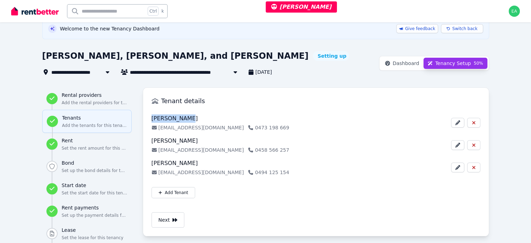
drag, startPoint x: 137, startPoint y: 118, endPoint x: 153, endPoint y: 116, distance: 15.6
click at [153, 116] on div "Zack Prebble prebble13@gmail.com 0473 198 669 Anita Imeson anitaimeson541@gmail…" at bounding box center [316, 156] width 346 height 84
copy p "Zack Prebble"
drag, startPoint x: 117, startPoint y: 139, endPoint x: 152, endPoint y: 138, distance: 34.6
click at [152, 138] on div "Zack Prebble prebble13@gmail.com 0473 198 669 Anita Imeson anitaimeson541@gmail…" at bounding box center [316, 156] width 346 height 84
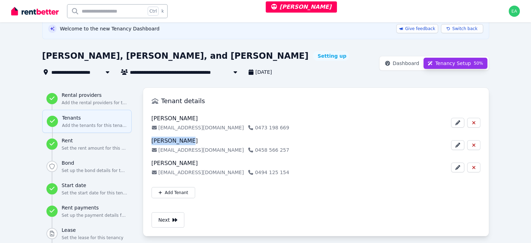
copy p "Anita Imeson"
drag, startPoint x: 116, startPoint y: 164, endPoint x: 164, endPoint y: 160, distance: 48.3
click at [164, 160] on div "Zack Prebble prebble13@gmail.com 0473 198 669 Anita Imeson anitaimeson541@gmail…" at bounding box center [316, 156] width 346 height 84
copy p "Samuel Fleming"
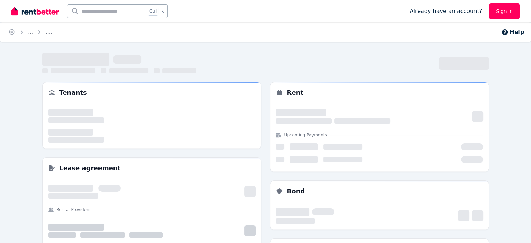
scroll to position [35, 0]
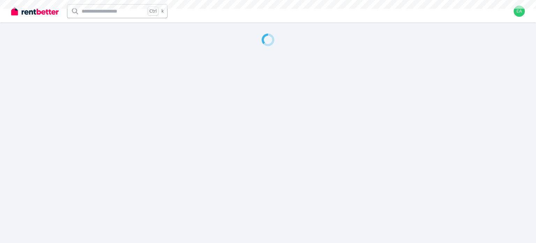
select select "***"
select select "**********"
select select "*********"
select select "**********"
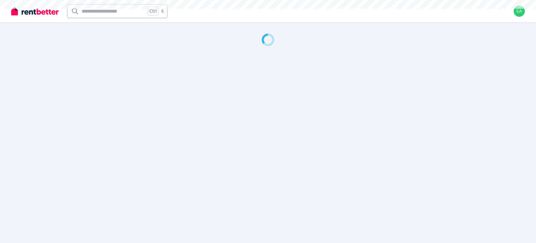
select select "**********"
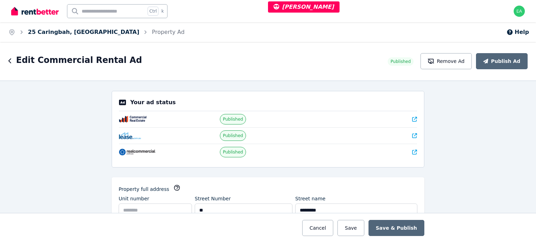
click at [73, 32] on link "25 Caringbah, Caringbah" at bounding box center [83, 32] width 111 height 7
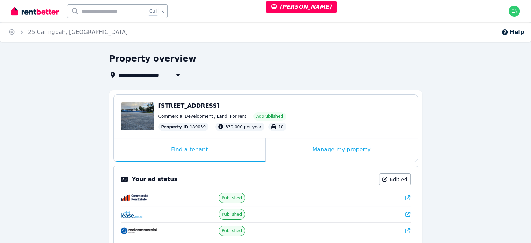
click at [285, 148] on div "Manage my property" at bounding box center [342, 149] width 152 height 23
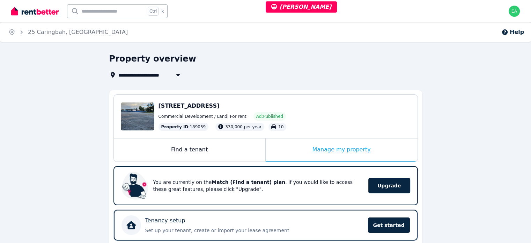
scroll to position [175, 0]
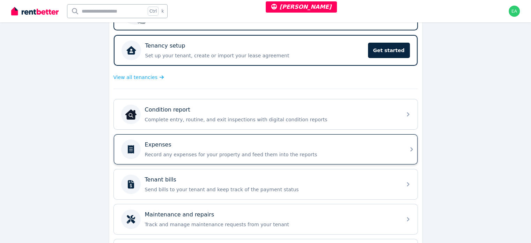
click at [353, 156] on p "Record any expenses for your property and feed them into the reports" at bounding box center [271, 154] width 253 height 7
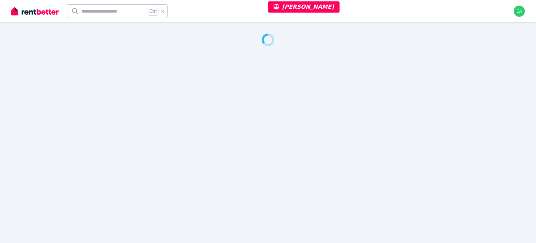
select select "***"
select select "**********"
select select "*********"
select select "**********"
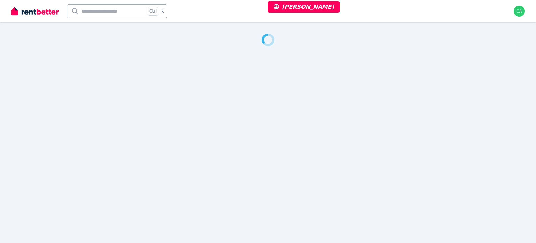
select select "**********"
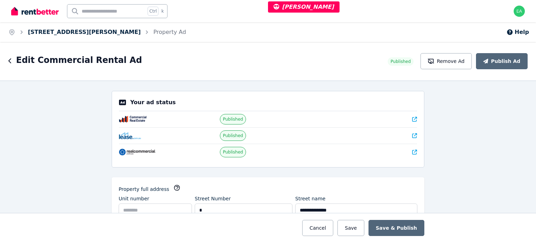
click at [88, 32] on link "1 Campbell Street, Collingwood" at bounding box center [84, 32] width 113 height 7
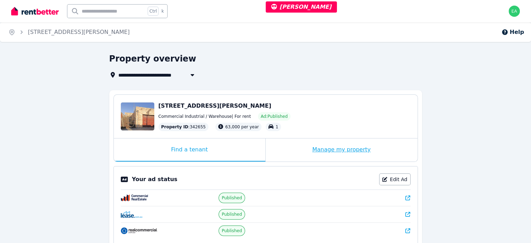
click at [291, 151] on div "Manage my property" at bounding box center [342, 149] width 152 height 23
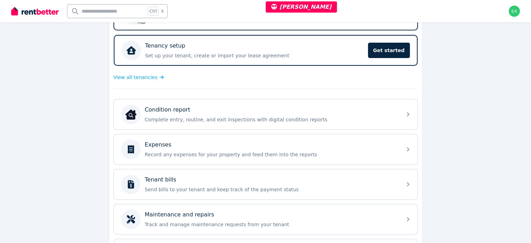
scroll to position [210, 0]
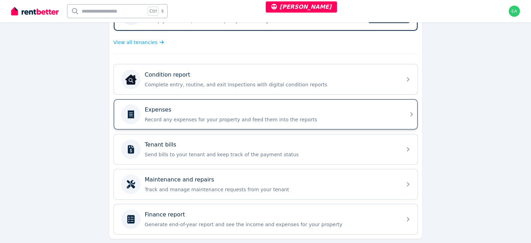
click at [358, 118] on p "Record any expenses for your property and feed them into the reports" at bounding box center [271, 119] width 253 height 7
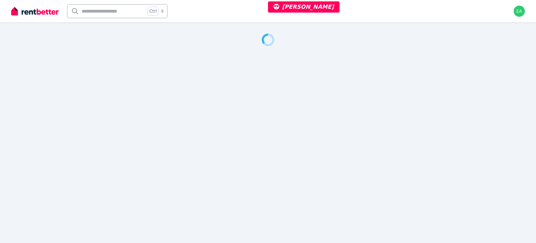
select select "***"
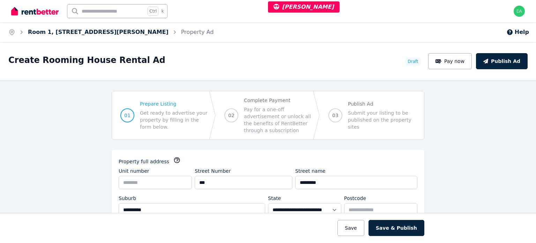
click at [61, 29] on link "Room 1, [STREET_ADDRESS][PERSON_NAME]" at bounding box center [98, 32] width 141 height 7
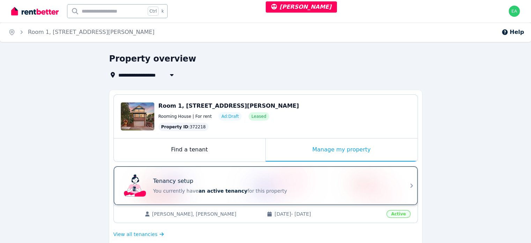
click at [313, 181] on div "Tenancy setup" at bounding box center [275, 181] width 244 height 8
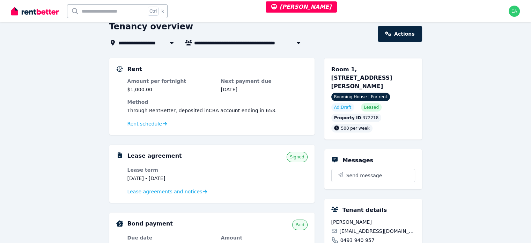
scroll to position [105, 0]
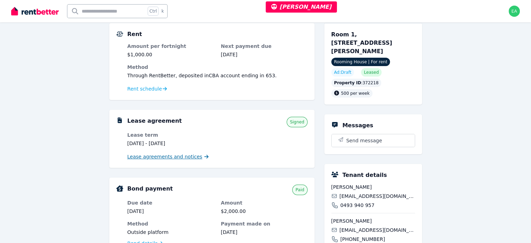
click at [156, 155] on span "Lease agreements and notices" at bounding box center [164, 156] width 75 height 7
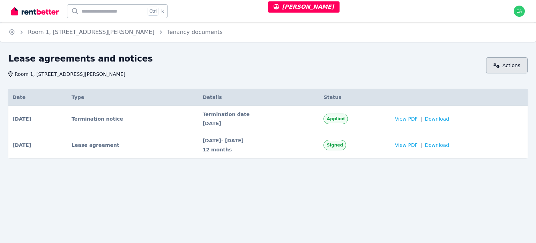
click at [500, 64] on icon at bounding box center [497, 65] width 6 height 5
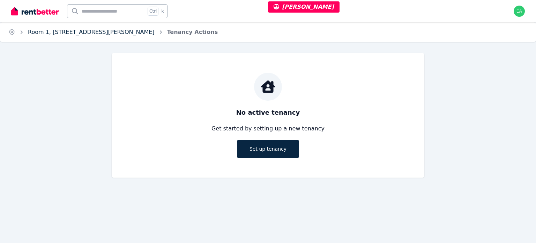
click at [42, 33] on link "Room 1, [STREET_ADDRESS][PERSON_NAME]" at bounding box center [91, 32] width 127 height 7
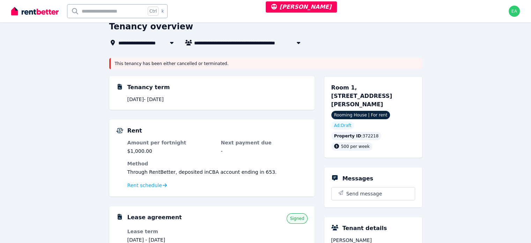
scroll to position [105, 0]
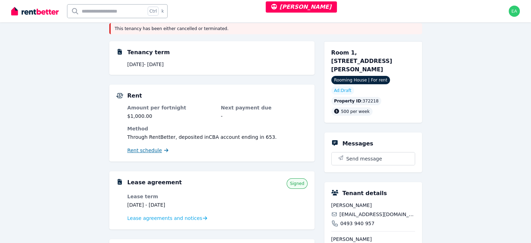
click at [146, 151] on span "Rent schedule" at bounding box center [144, 150] width 35 height 7
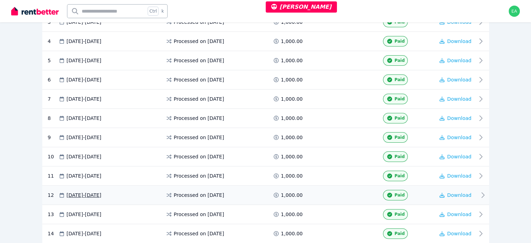
scroll to position [270, 0]
